Goal: Contribute content

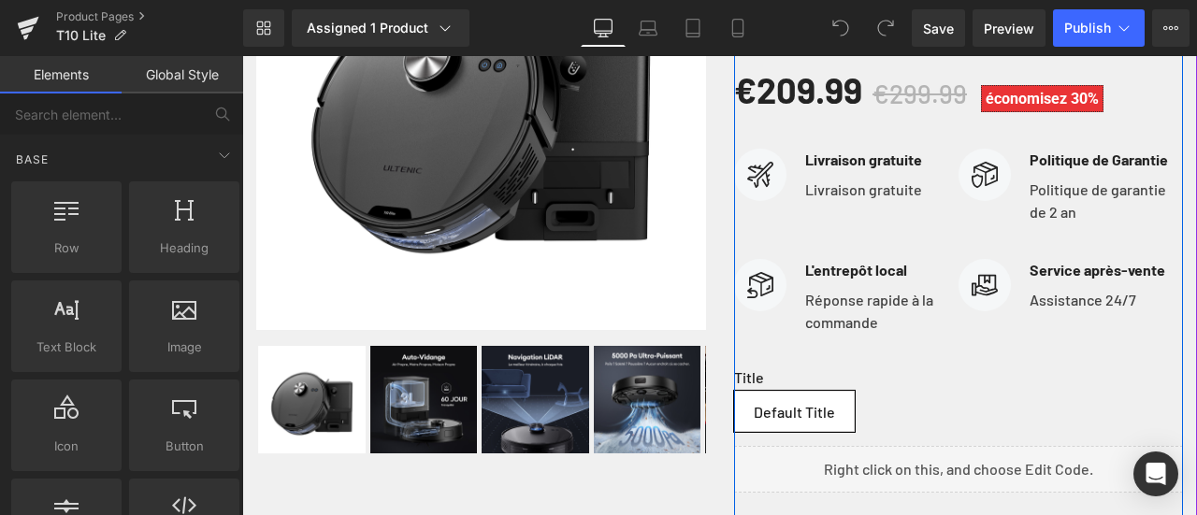
scroll to position [561, 0]
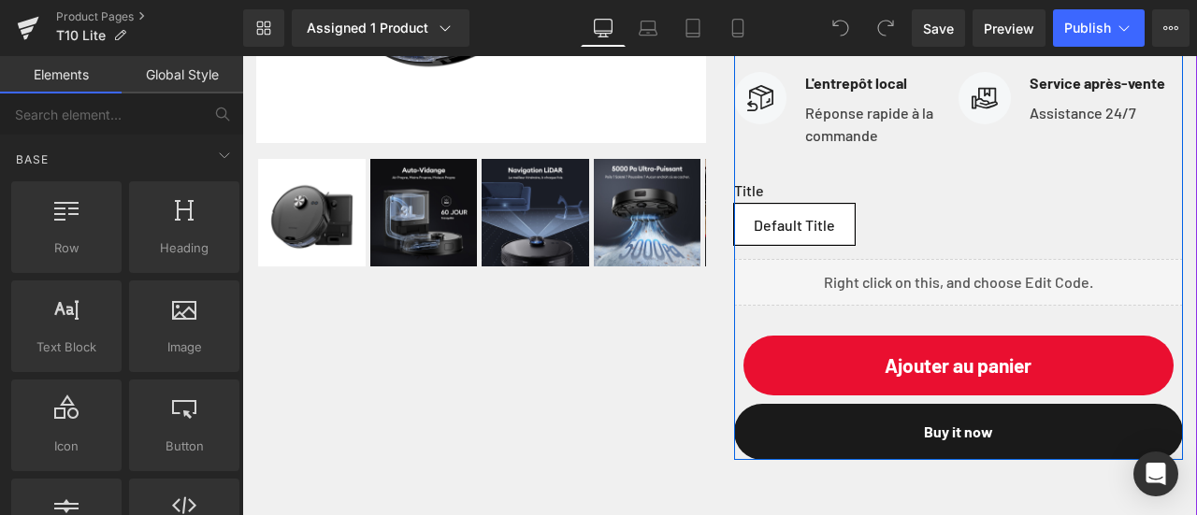
click at [939, 306] on div "Liquid" at bounding box center [959, 282] width 450 height 47
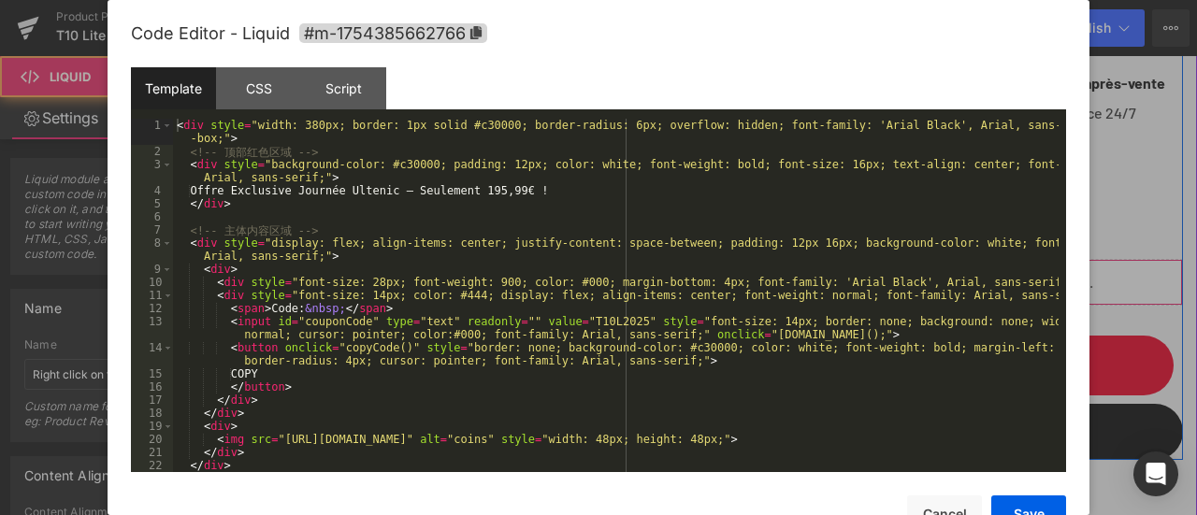
click at [972, 291] on div "Liquid" at bounding box center [959, 282] width 450 height 47
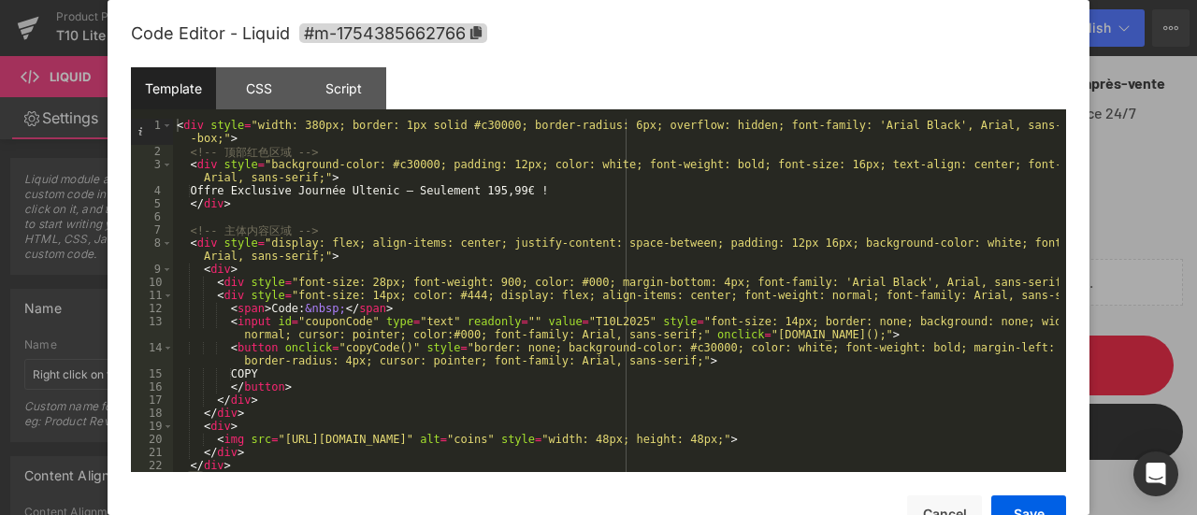
click at [1141, 274] on div at bounding box center [598, 257] width 1197 height 515
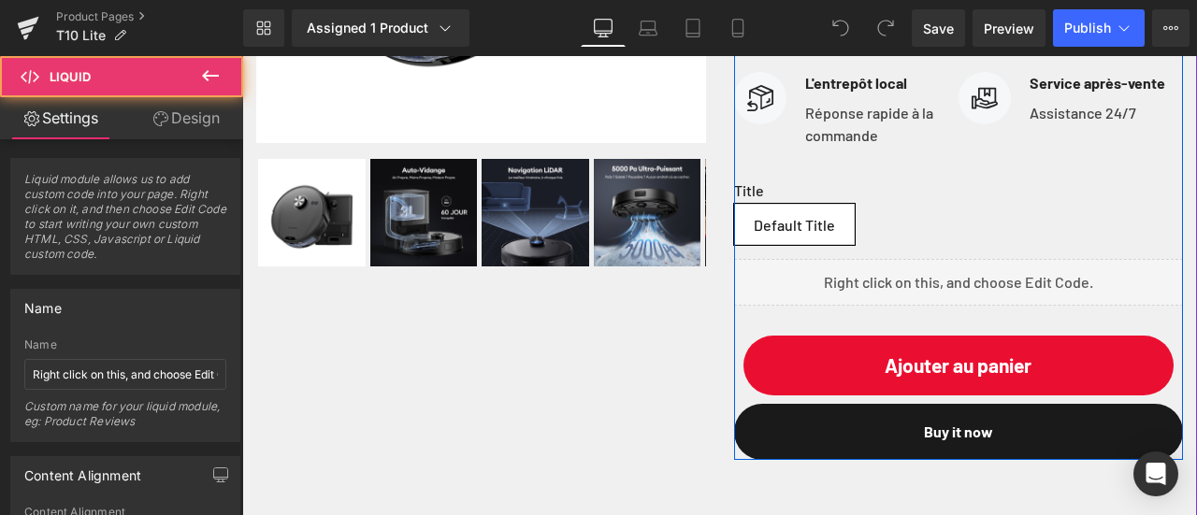
click at [1016, 301] on div "Liquid" at bounding box center [959, 282] width 450 height 47
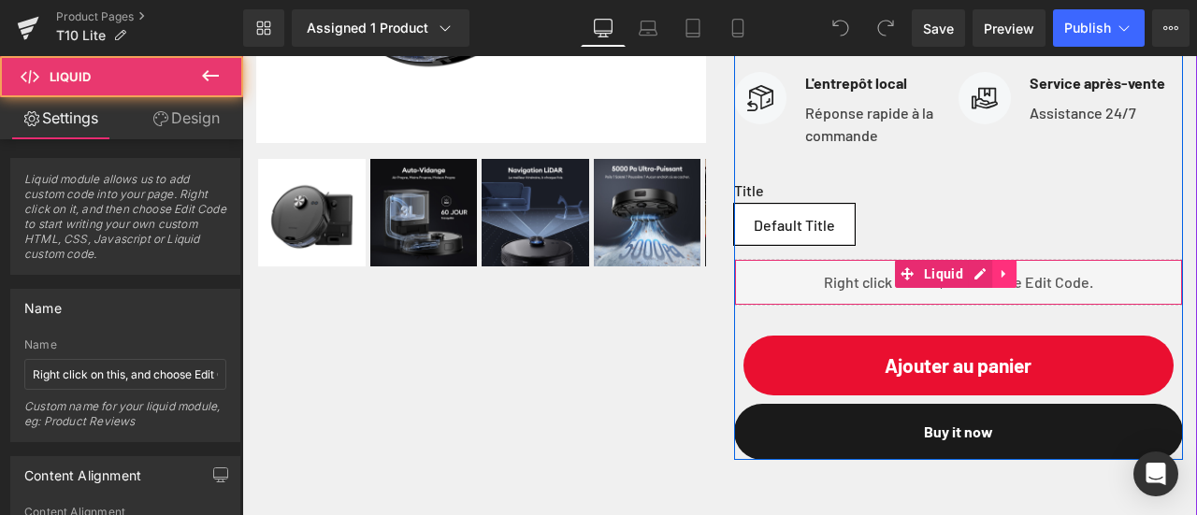
click at [1002, 279] on icon at bounding box center [1004, 274] width 4 height 8
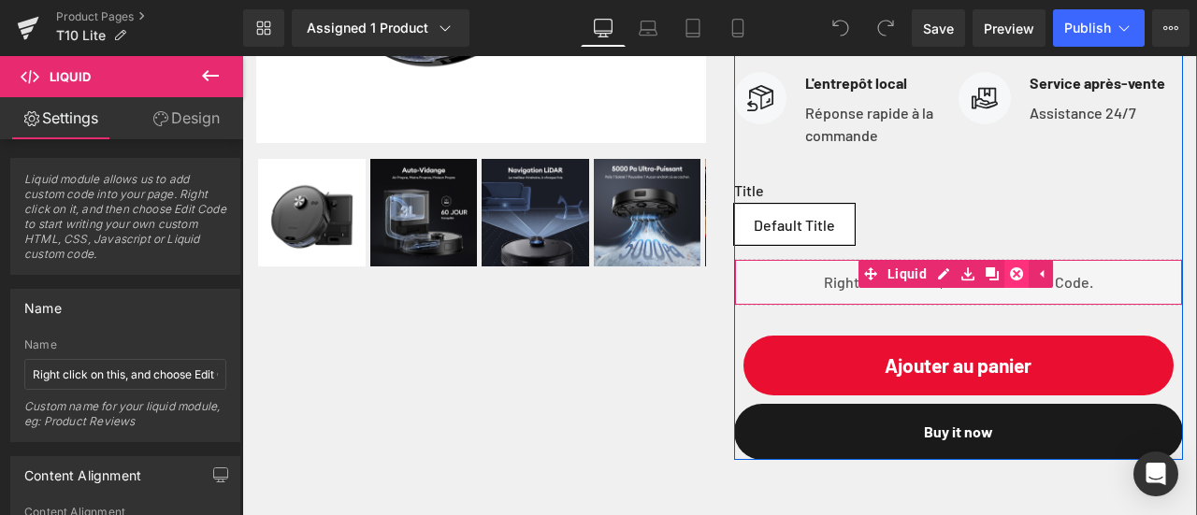
click at [1010, 282] on icon at bounding box center [1016, 275] width 13 height 14
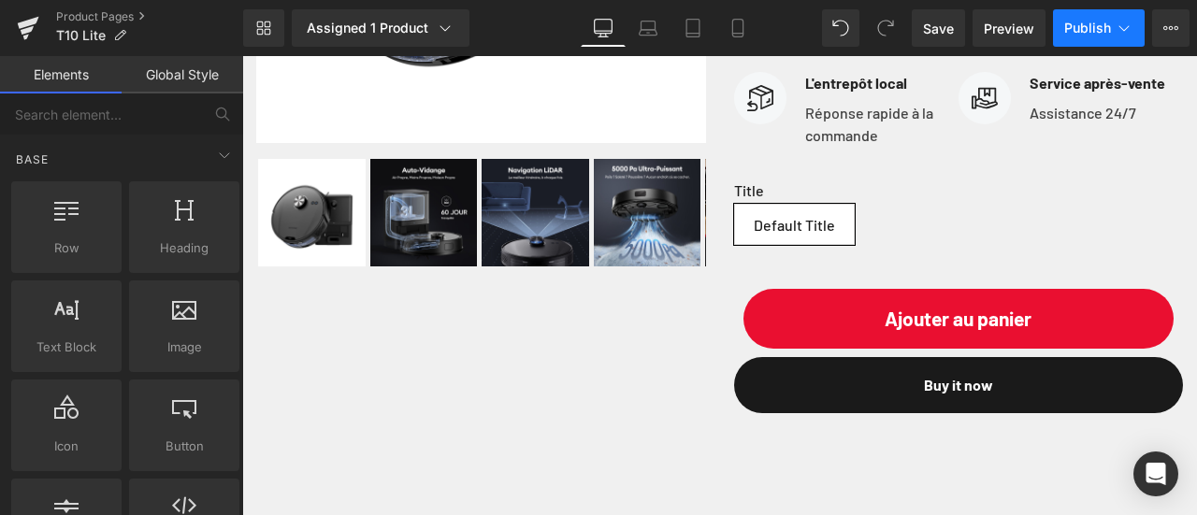
click at [1098, 31] on span "Publish" at bounding box center [1087, 28] width 47 height 15
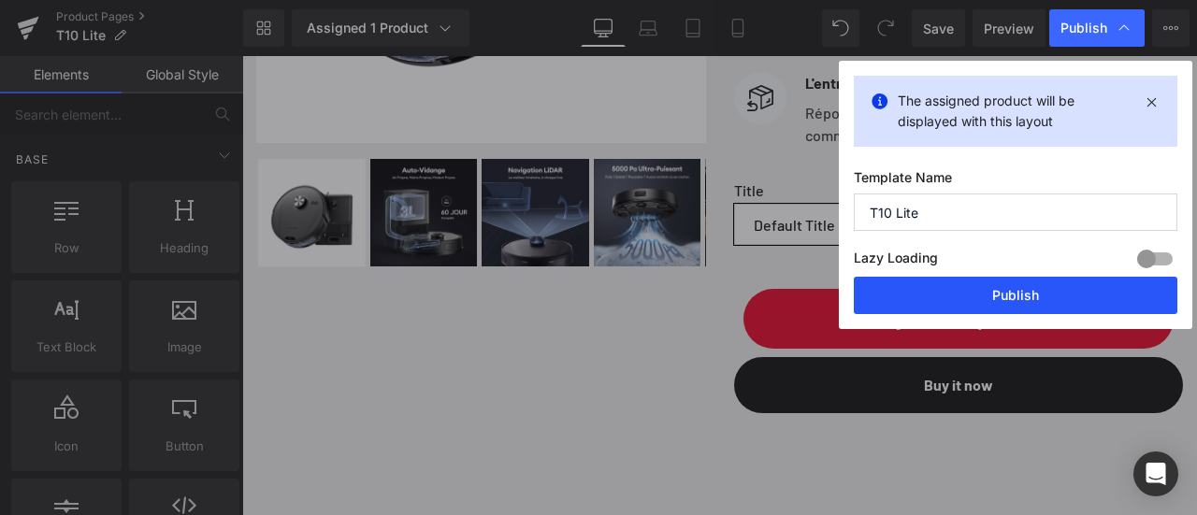
click at [1037, 287] on button "Publish" at bounding box center [1016, 295] width 324 height 37
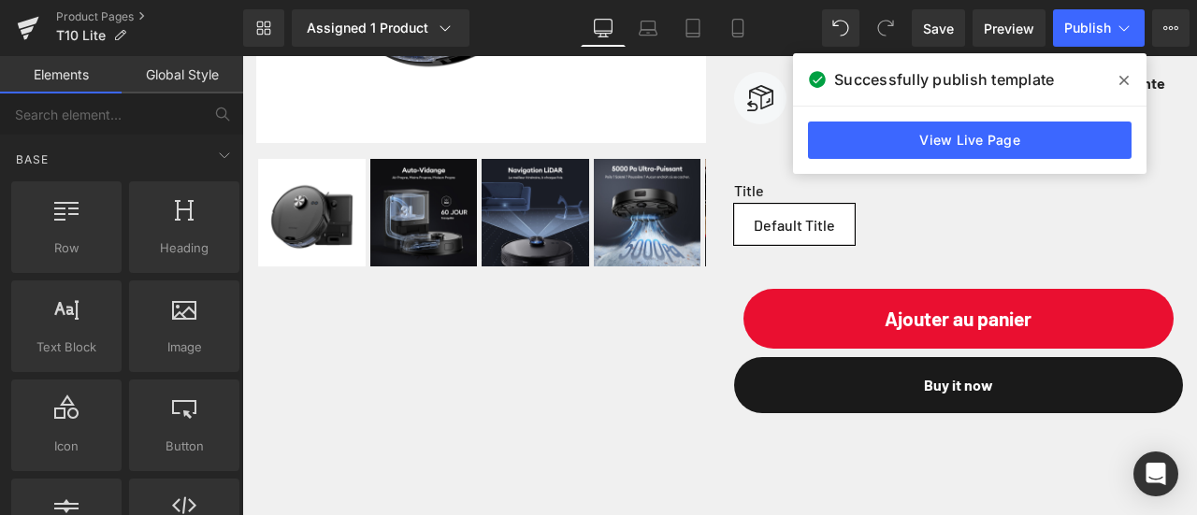
click at [1124, 78] on icon at bounding box center [1124, 80] width 9 height 15
